Goal: Navigation & Orientation: Understand site structure

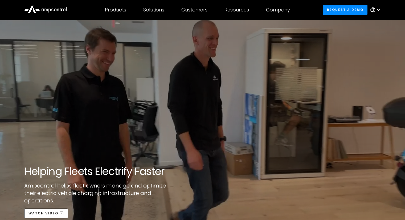
click at [63, 6] on icon at bounding box center [45, 9] width 43 height 13
